Goal: Navigation & Orientation: Find specific page/section

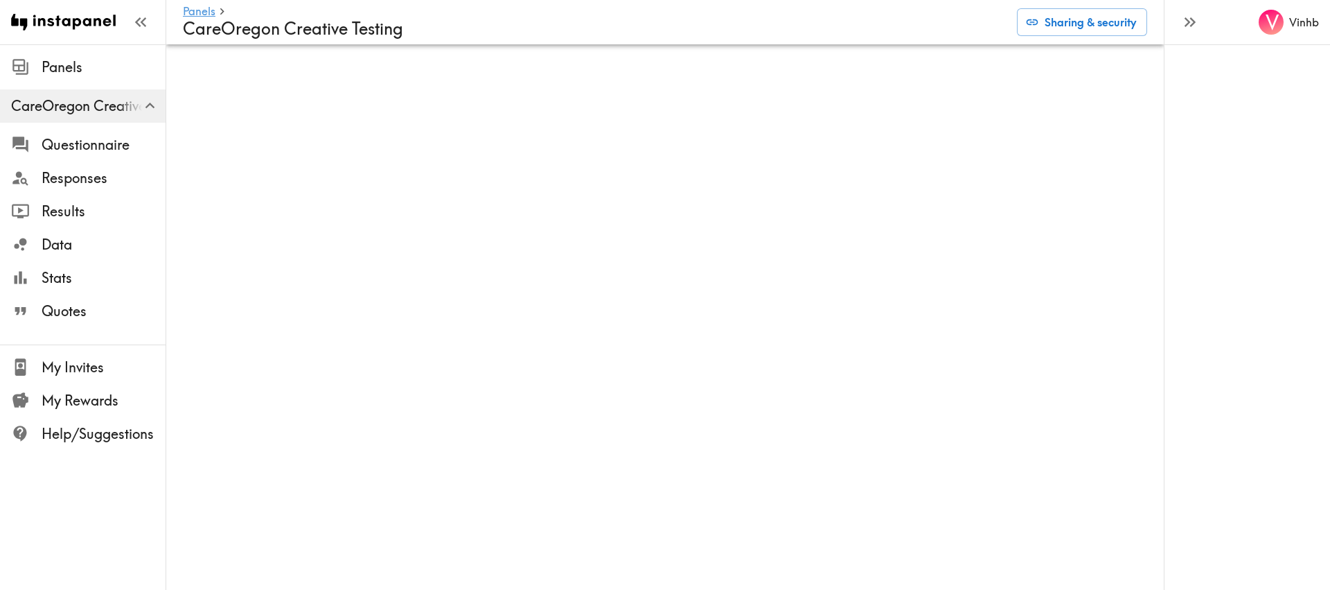
drag, startPoint x: 1213, startPoint y: 198, endPoint x: 1190, endPoint y: 202, distance: 23.2
click at [1213, 198] on div "V Vinhb" at bounding box center [1247, 295] width 166 height 590
click at [1182, 297] on div "V Vinhb" at bounding box center [1247, 295] width 166 height 590
click at [1277, 260] on div "V Vinhb" at bounding box center [1247, 295] width 166 height 590
